Goal: Task Accomplishment & Management: Submit feedback/report problem

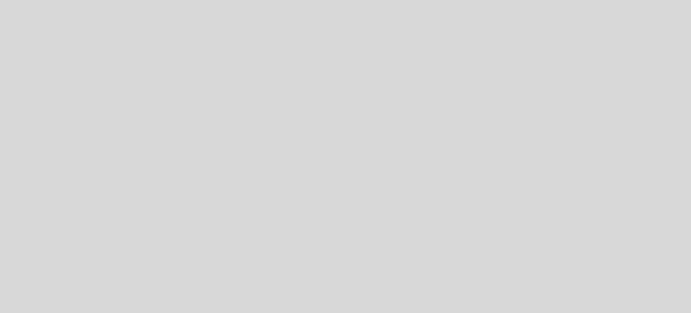
select select "pt"
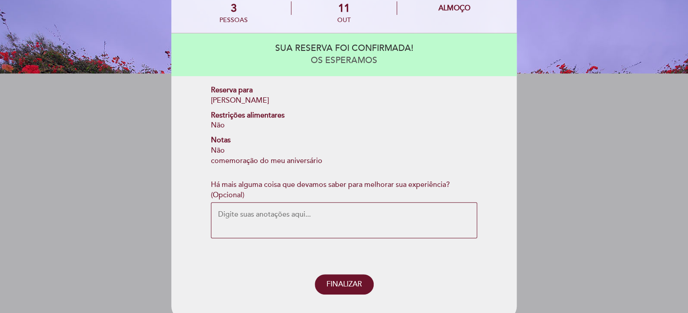
scroll to position [90, 0]
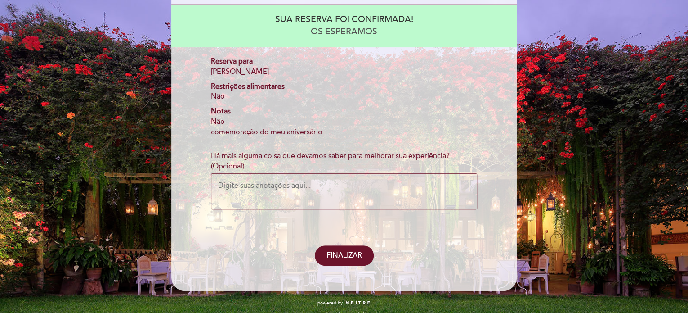
click at [347, 192] on textarea "Há mais alguma coisa que devamos saber para melhorar sua experiência? (Opcional)" at bounding box center [344, 191] width 266 height 36
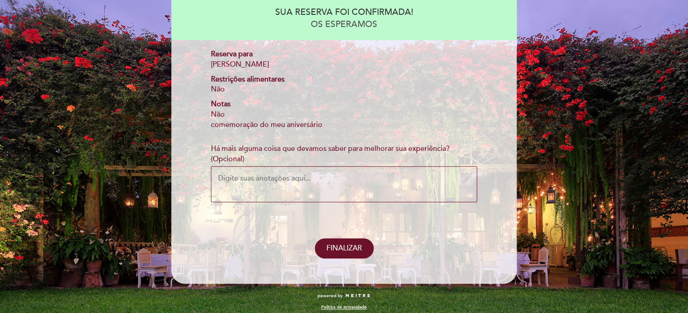
scroll to position [103, 0]
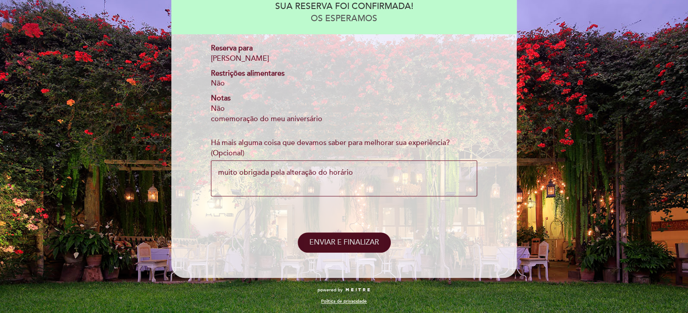
type textarea "muito obrigada pela alteração do horário"
click at [357, 240] on span "ENVIAR E FINALIZAR" at bounding box center [344, 242] width 70 height 9
select select "pt"
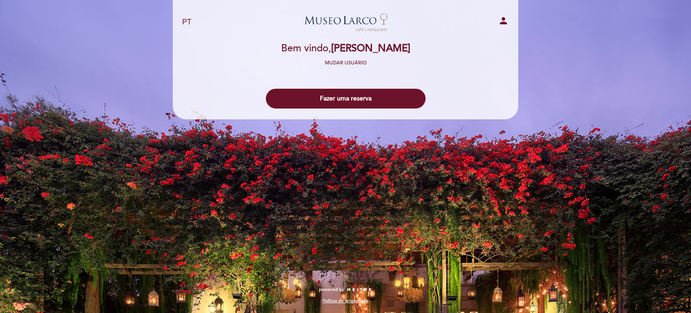
select select "pt"
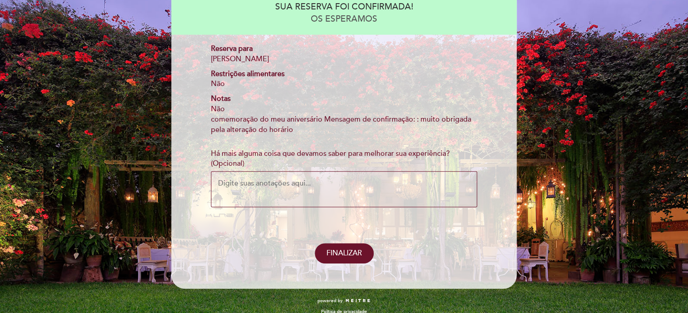
scroll to position [113, 0]
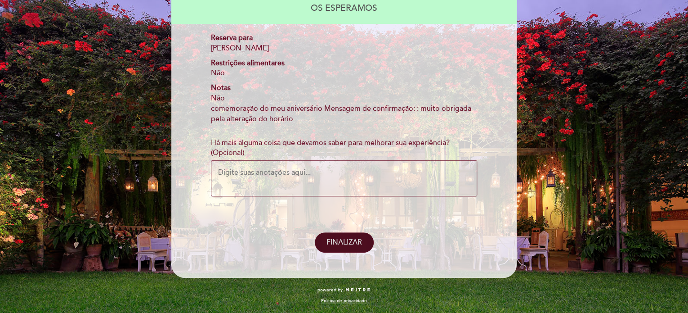
click at [346, 242] on span "FINALIZAR" at bounding box center [345, 242] width 36 height 9
select select "pt"
